Goal: Information Seeking & Learning: Learn about a topic

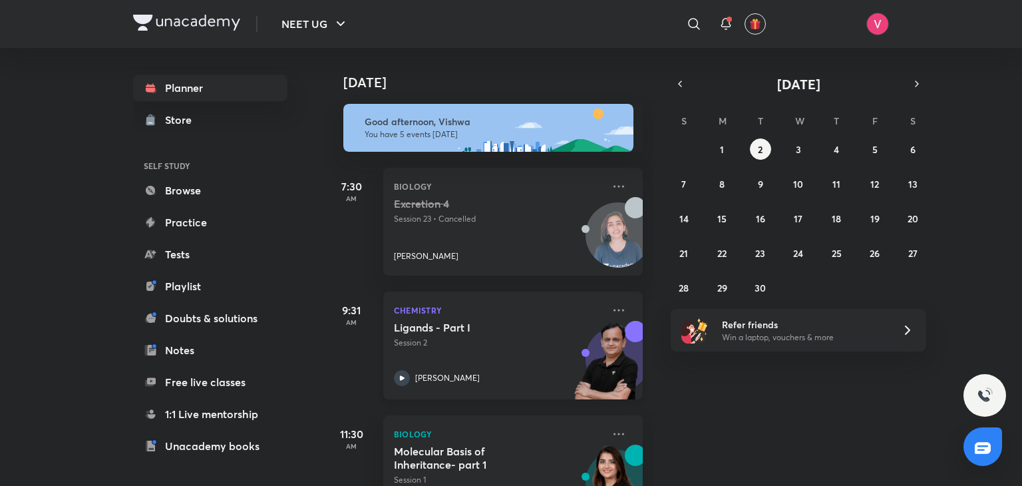
click at [455, 353] on div "Ligands - Part I Session 2 Ramesh Sharda" at bounding box center [498, 353] width 209 height 65
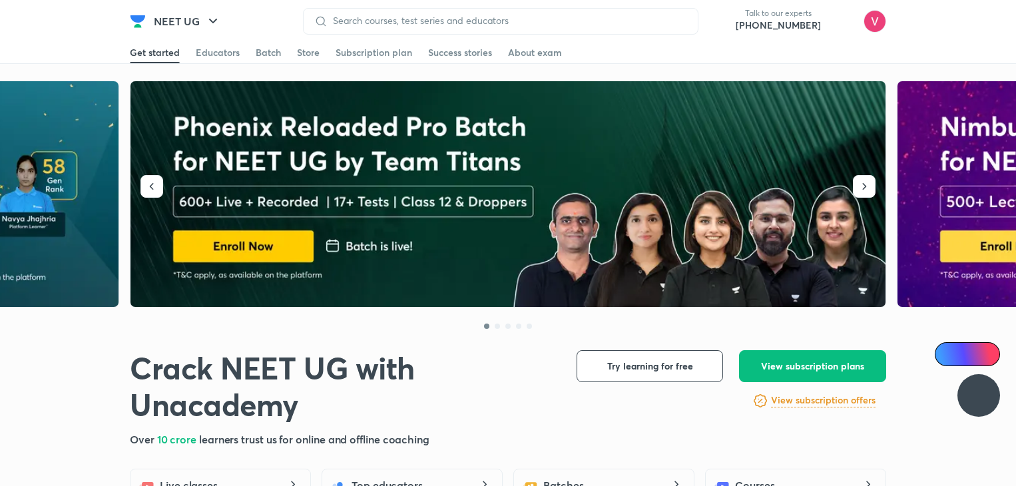
scroll to position [76, 0]
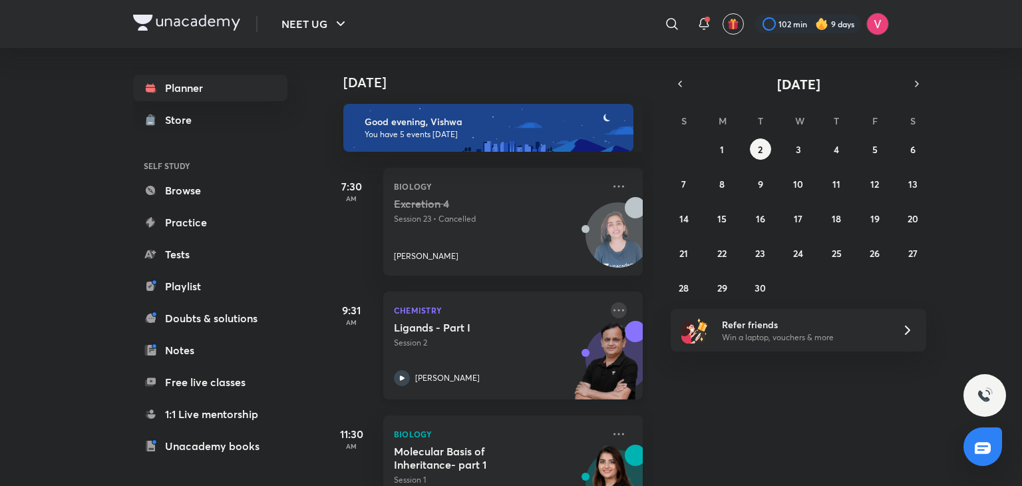
click at [611, 307] on icon at bounding box center [619, 310] width 16 height 16
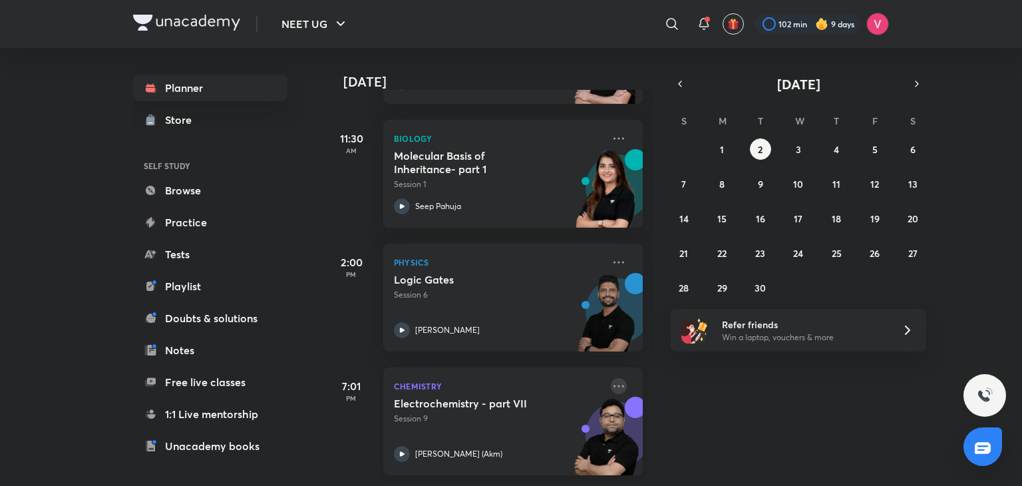
click at [612, 378] on icon at bounding box center [619, 386] width 16 height 16
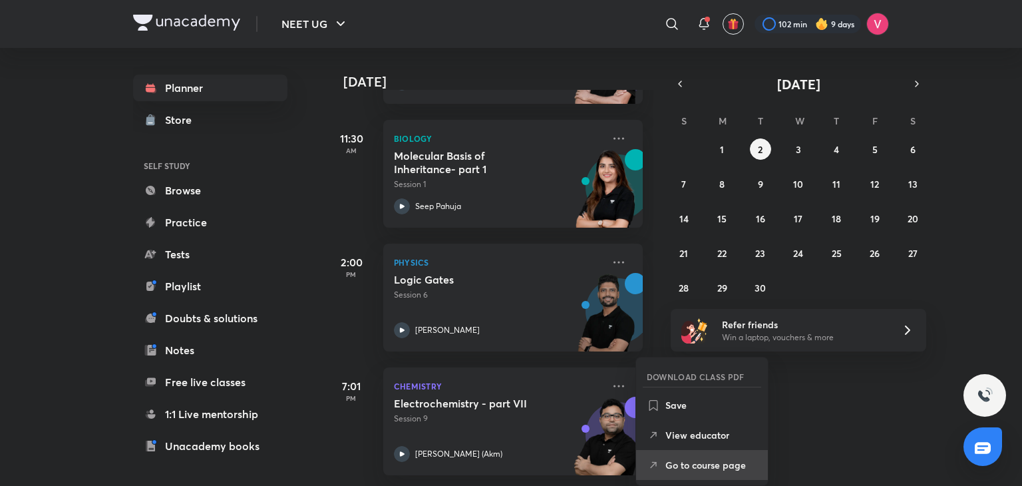
click at [714, 461] on p "Go to course page" at bounding box center [712, 465] width 92 height 14
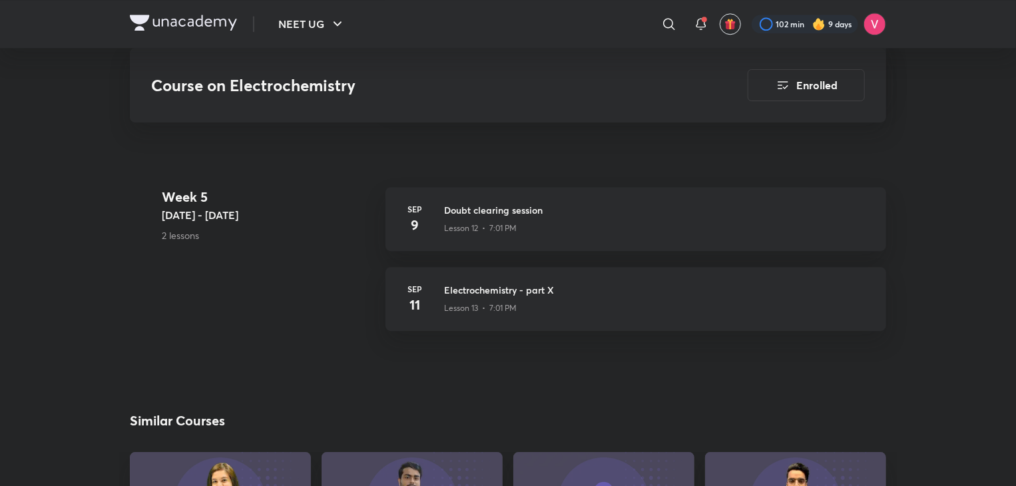
scroll to position [1796, 0]
